Goal: Information Seeking & Learning: Learn about a topic

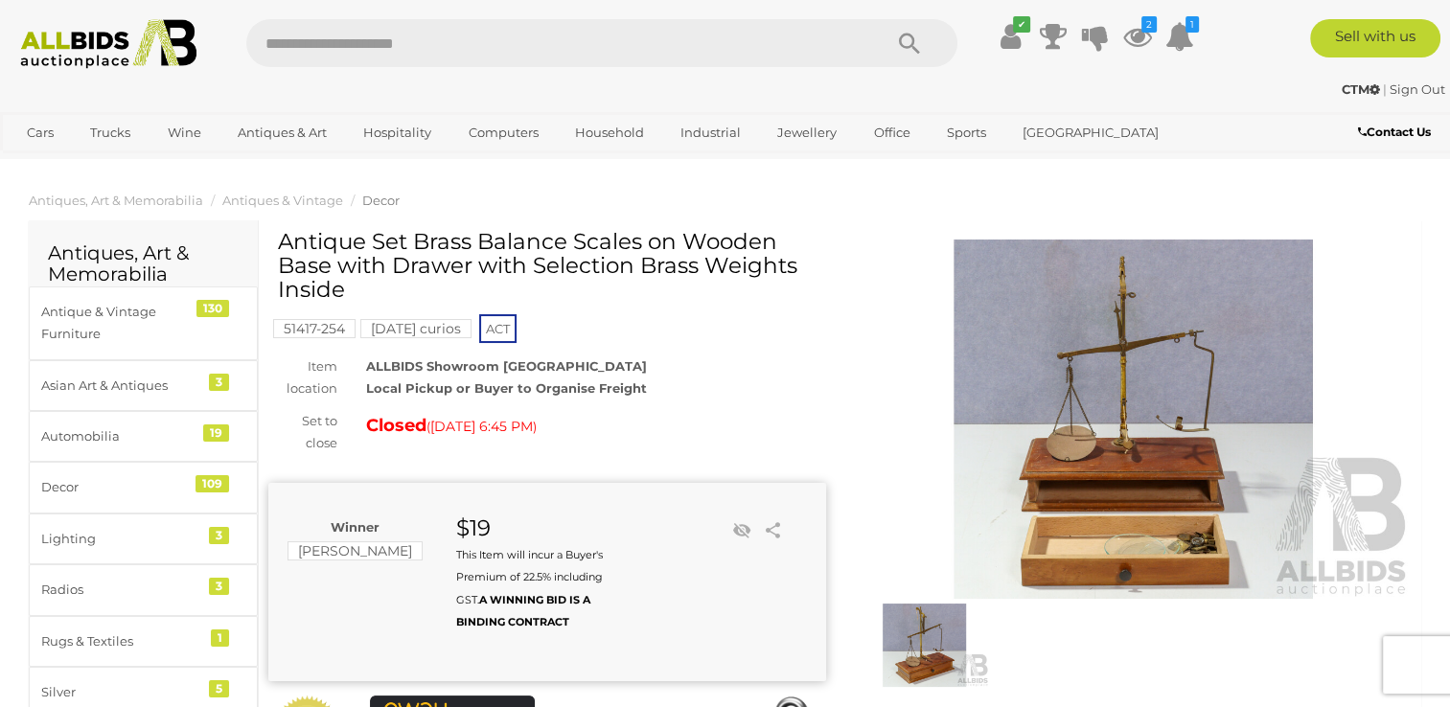
click at [1089, 439] on img at bounding box center [1134, 419] width 558 height 359
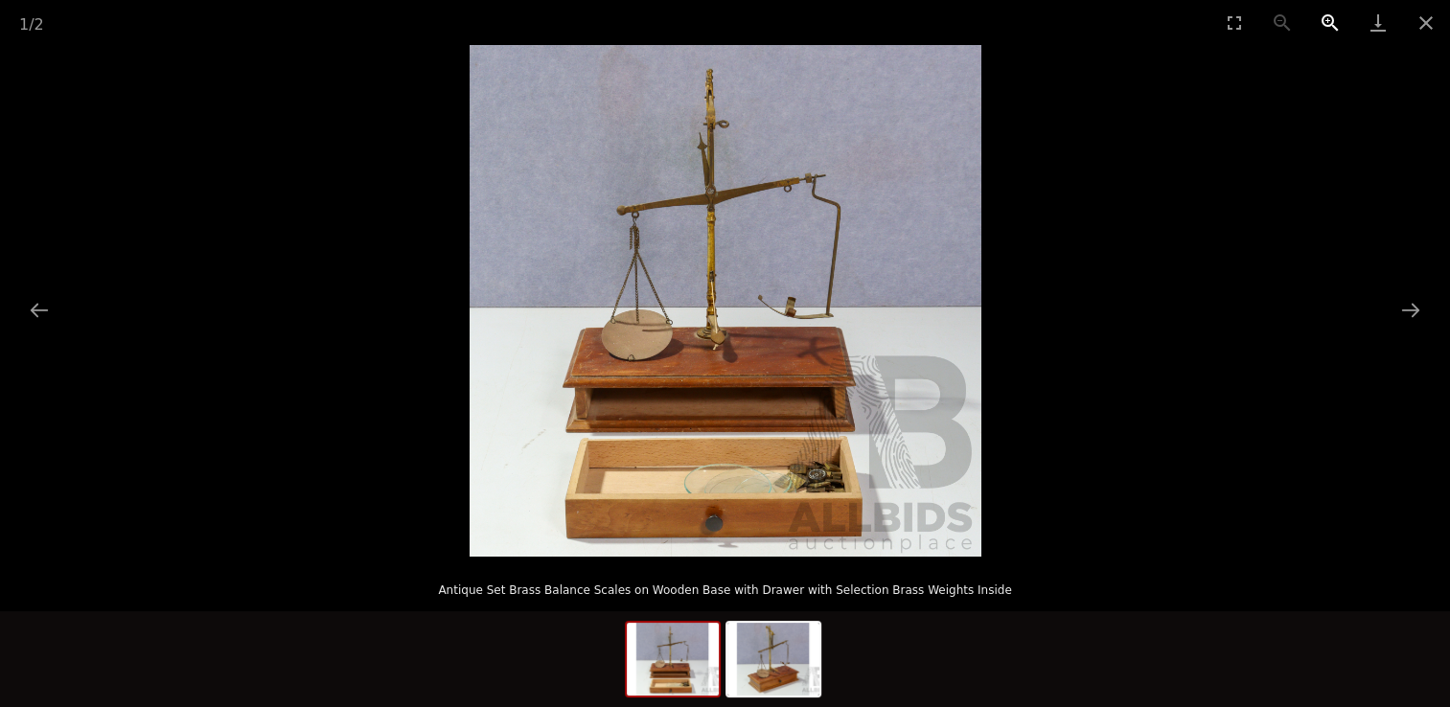
click at [1327, 21] on button "Zoom in" at bounding box center [1330, 22] width 48 height 45
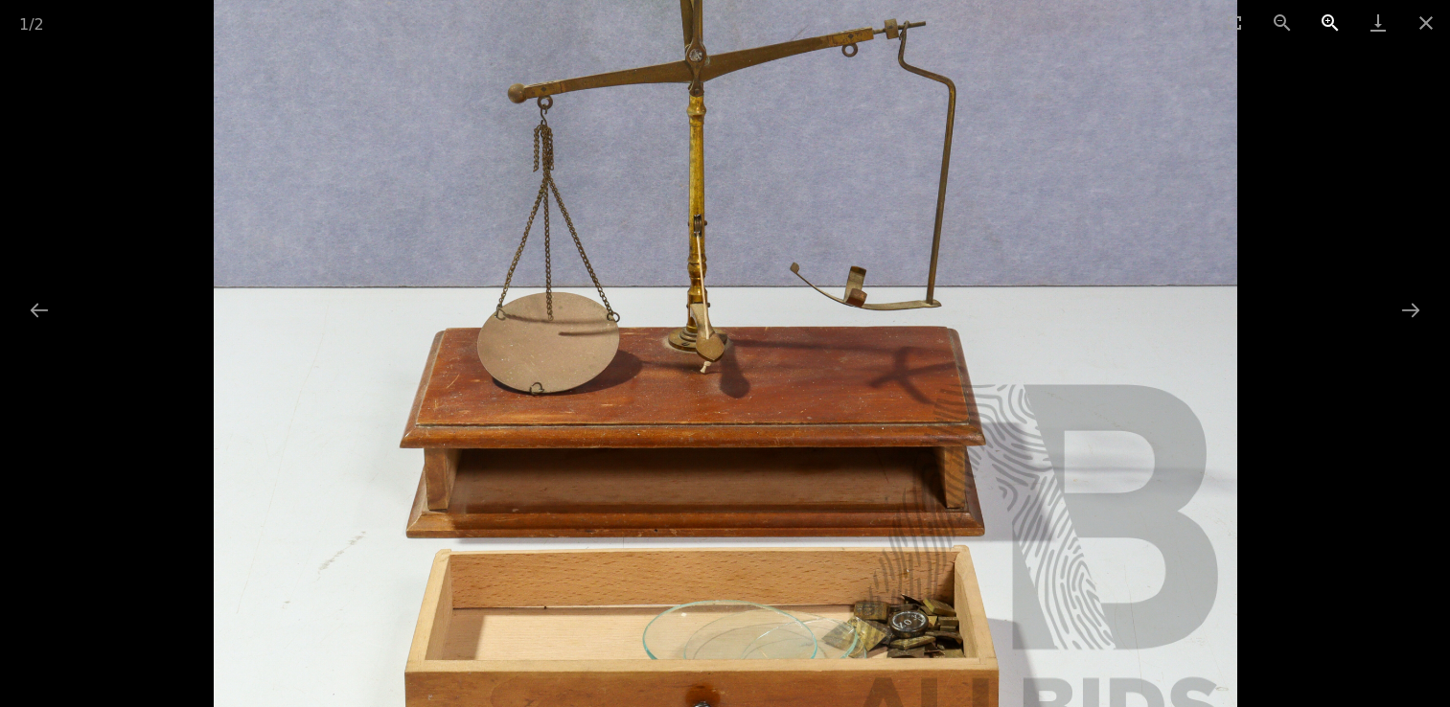
click at [1326, 22] on button "Zoom in" at bounding box center [1330, 22] width 48 height 45
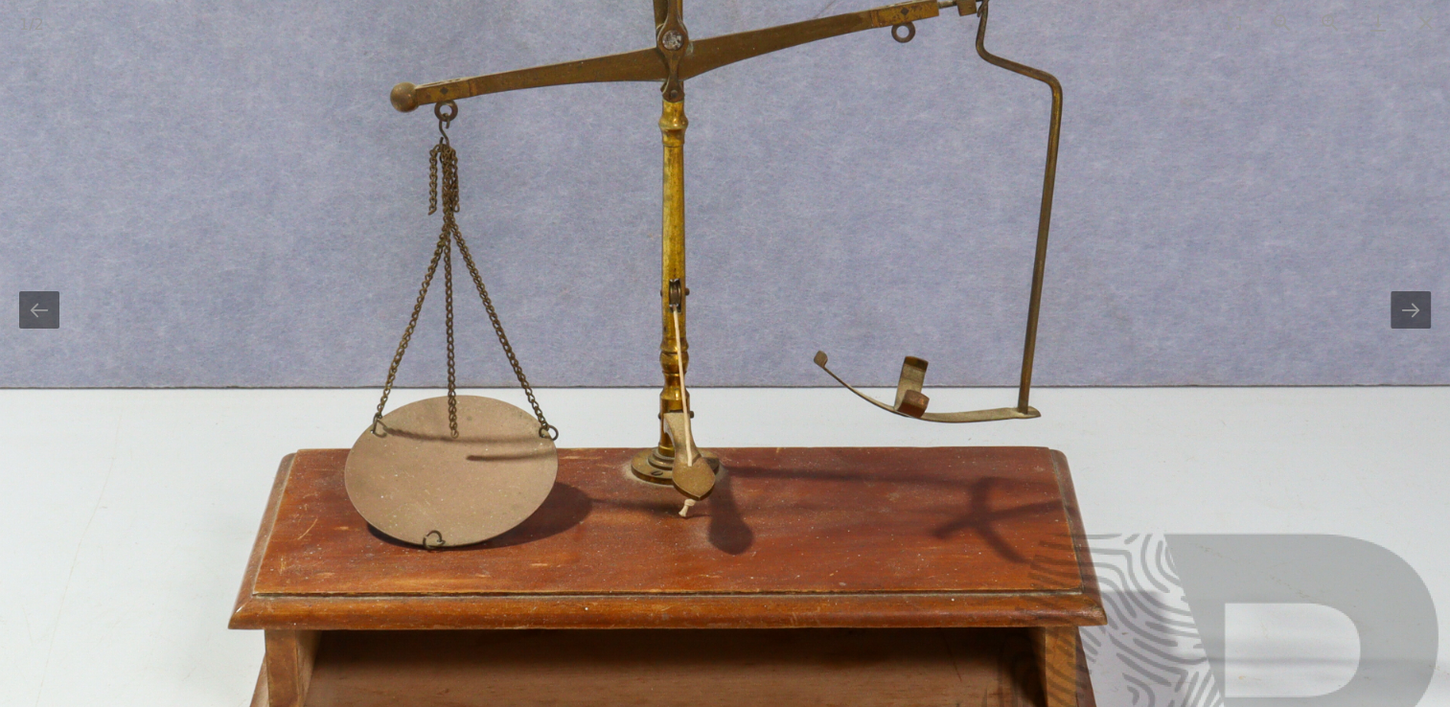
drag, startPoint x: 1154, startPoint y: 412, endPoint x: 1150, endPoint y: 471, distance: 58.6
click at [1142, 519] on img at bounding box center [716, 368] width 1535 height 1535
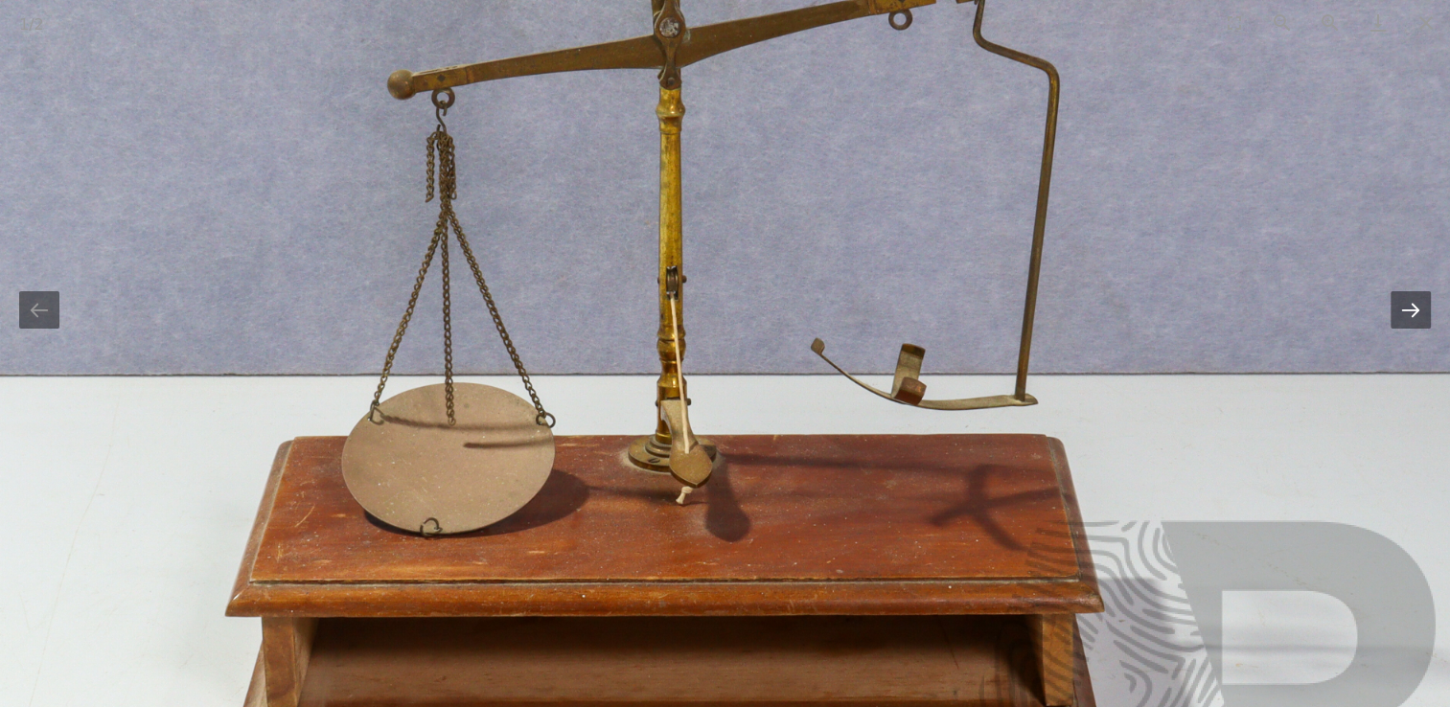
click at [1406, 315] on button "Next slide" at bounding box center [1410, 309] width 40 height 37
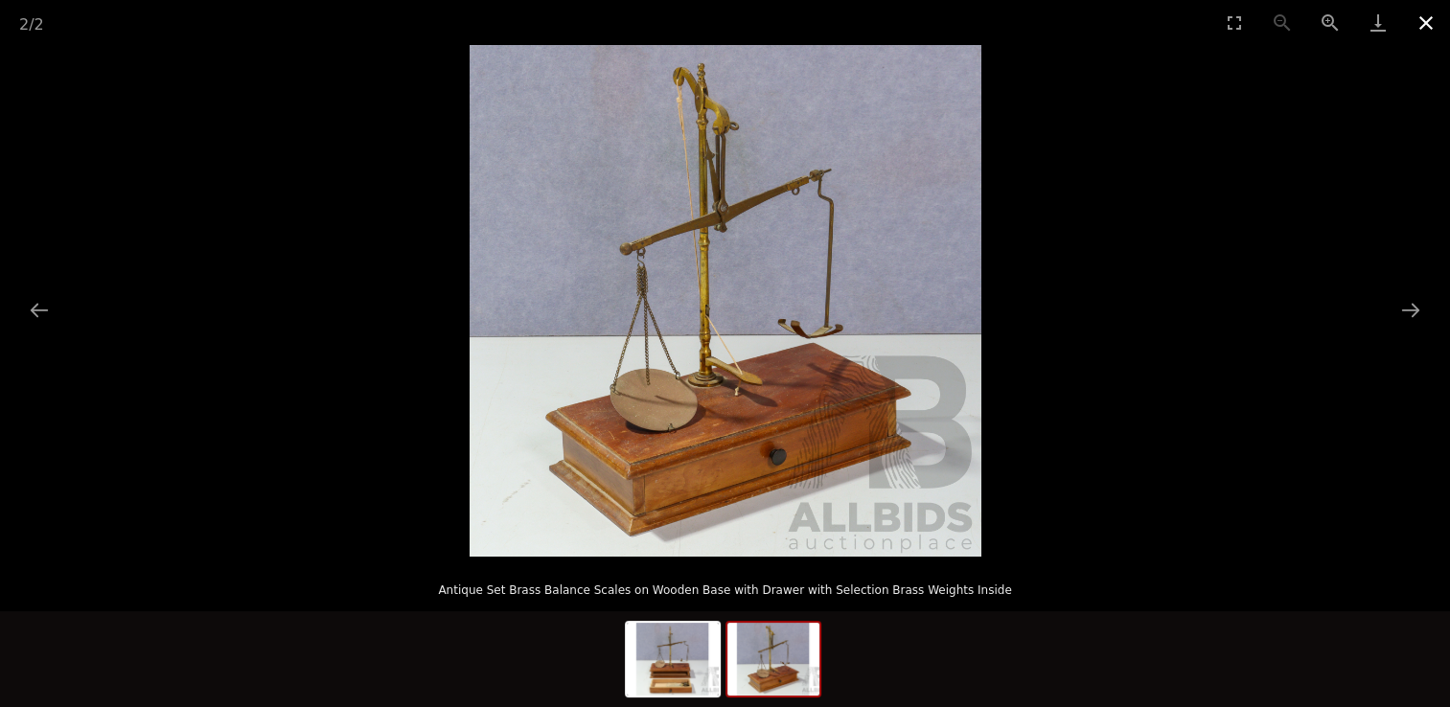
click at [1421, 23] on button "Close gallery" at bounding box center [1426, 22] width 48 height 45
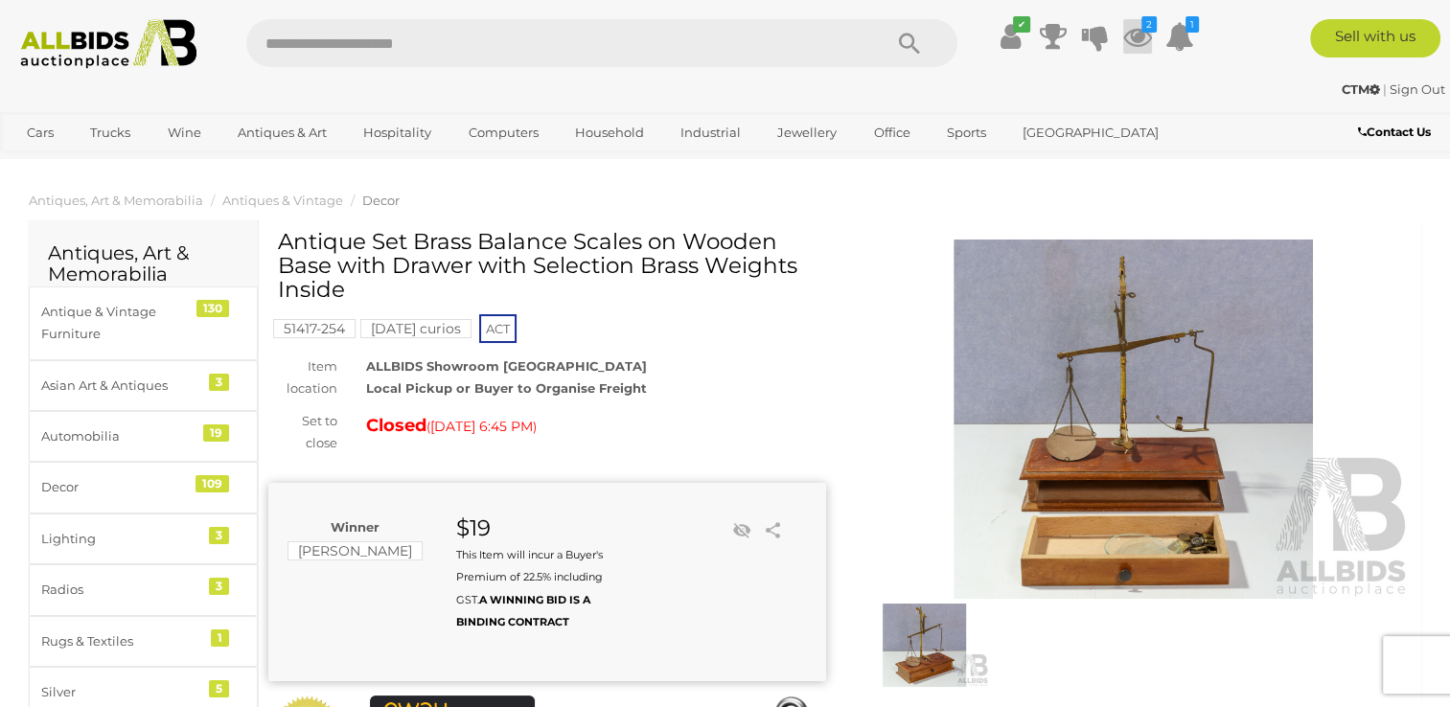
click at [1132, 45] on icon at bounding box center [1137, 36] width 29 height 34
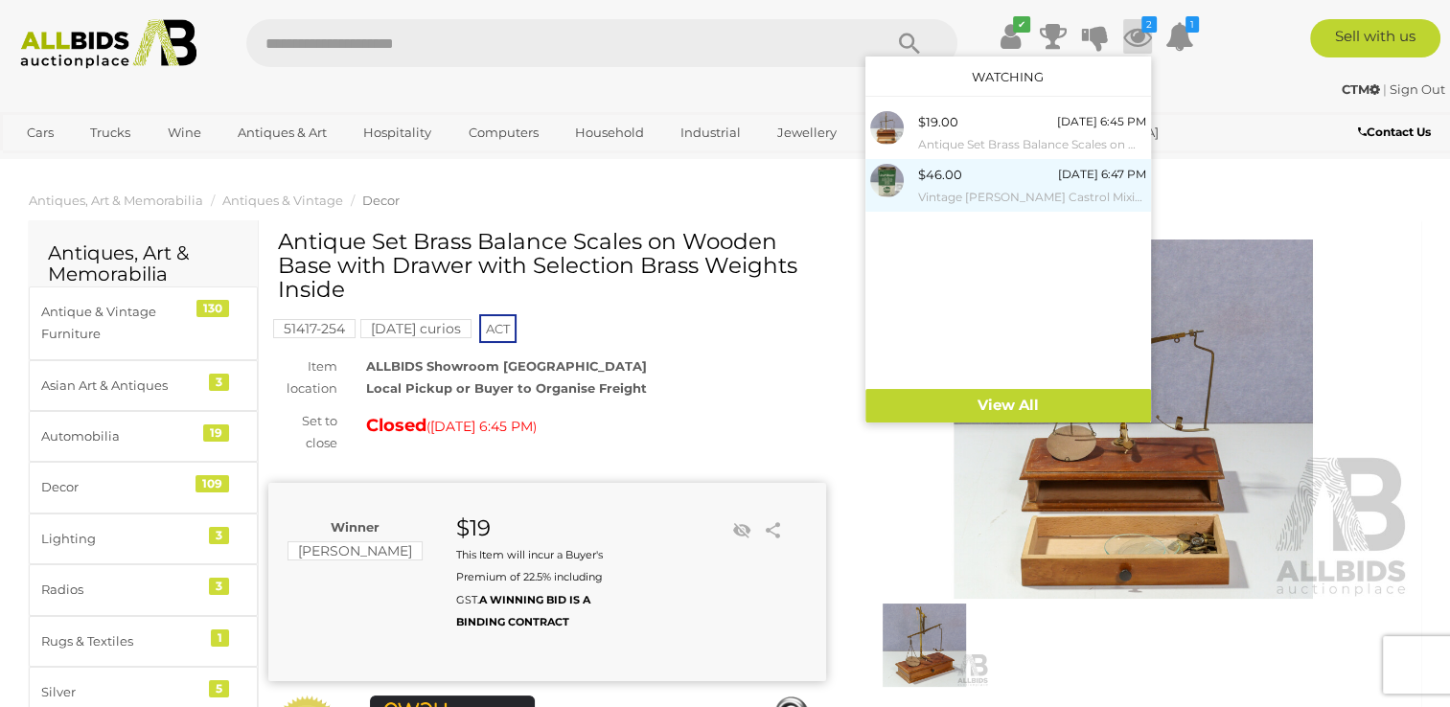
click at [958, 190] on small "Vintage [PERSON_NAME] Castrol Mixing Can" at bounding box center [1032, 197] width 228 height 21
